Goal: Check status: Check status

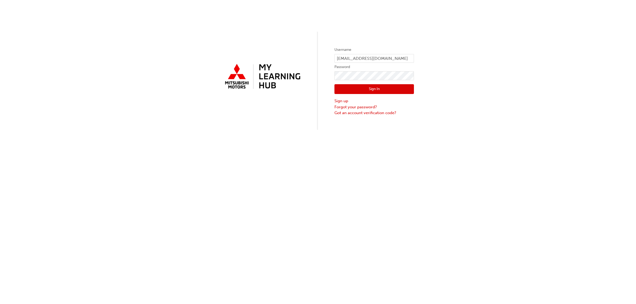
click at [377, 86] on button "Sign In" at bounding box center [375, 89] width 80 height 10
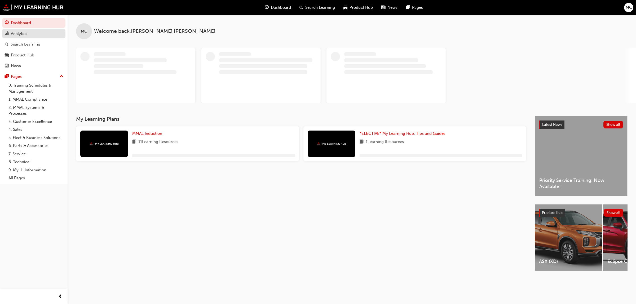
click at [16, 35] on div "Analytics" at bounding box center [19, 34] width 16 height 6
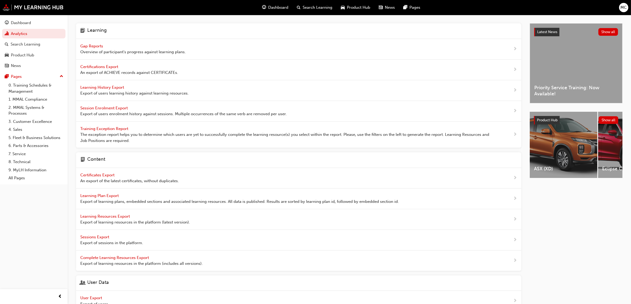
click at [98, 46] on span "Gap Reports" at bounding box center [92, 46] width 24 height 5
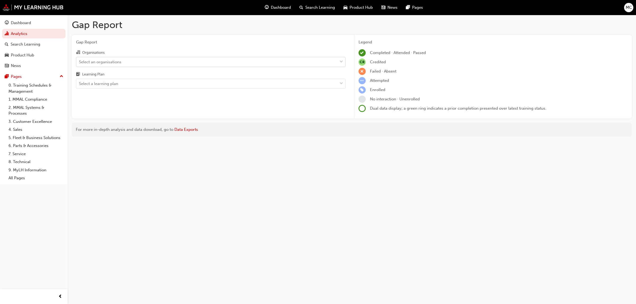
click at [98, 59] on div "Select an organisations" at bounding box center [100, 62] width 42 height 6
click at [80, 59] on input "Organisations Select an organisations" at bounding box center [79, 61] width 1 height 5
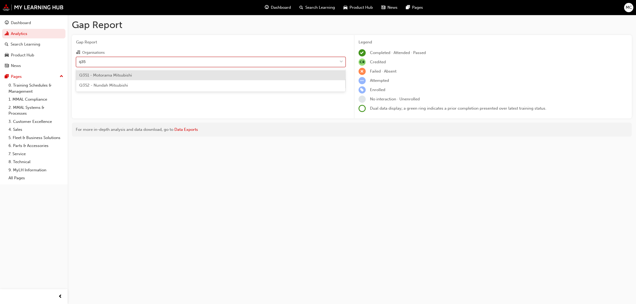
type input "q352"
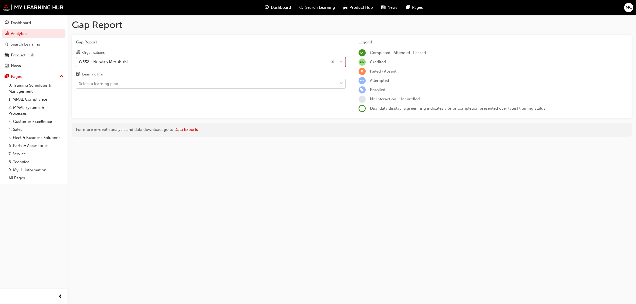
click at [123, 87] on div "Select a learning plan" at bounding box center [206, 83] width 261 height 9
click at [80, 86] on input "Learning Plan Select a learning plan" at bounding box center [79, 83] width 1 height 5
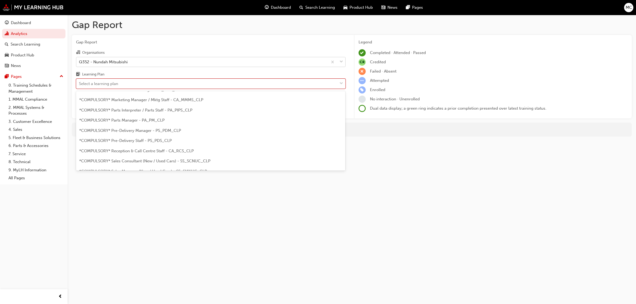
scroll to position [133, 0]
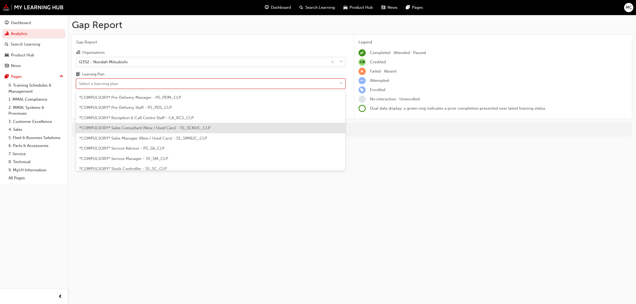
click at [152, 128] on span "*COMPULSORY* Sales Consultant (New / Used Cars) - SS_SCNUC_CLP" at bounding box center [144, 128] width 131 height 5
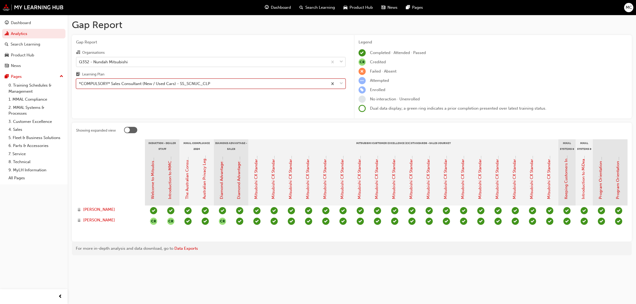
click at [151, 84] on div "*COMPULSORY* Sales Consultant (New / Used Cars) - SS_SCNUC_CLP" at bounding box center [144, 84] width 131 height 6
click at [80, 84] on input "Learning Plan option *COMPULSORY* Sales Consultant (New / Used Cars) - SS_SCNUC…" at bounding box center [79, 83] width 1 height 5
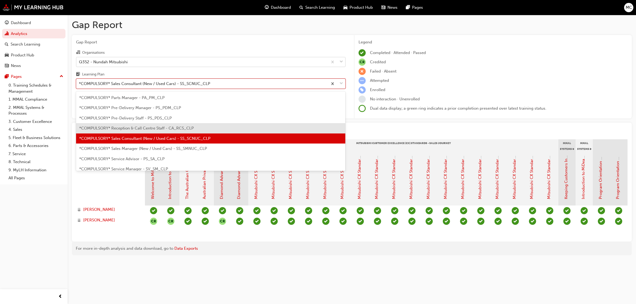
scroll to position [132, 0]
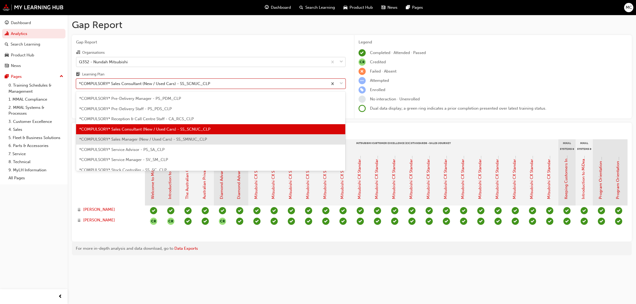
click at [122, 137] on span "*COMPULSORY* Sales Manager (New / Used Cars) - SS_SMNUC_CLP" at bounding box center [143, 139] width 128 height 5
